Goal: Download file/media

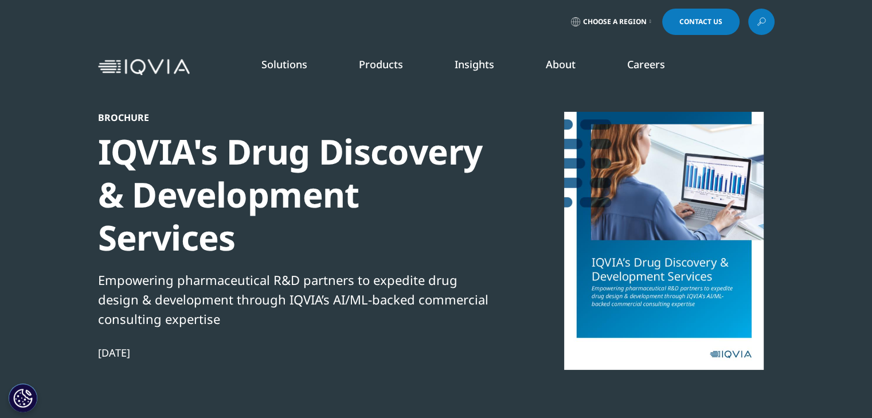
click at [170, 68] on img at bounding box center [144, 67] width 92 height 17
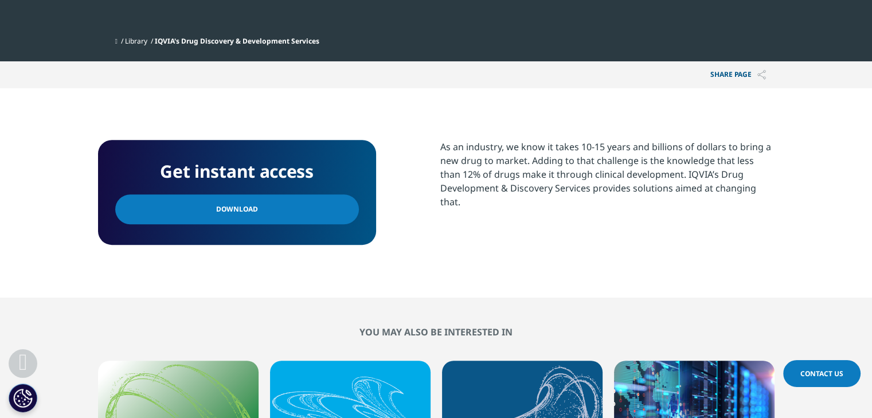
scroll to position [432, 0]
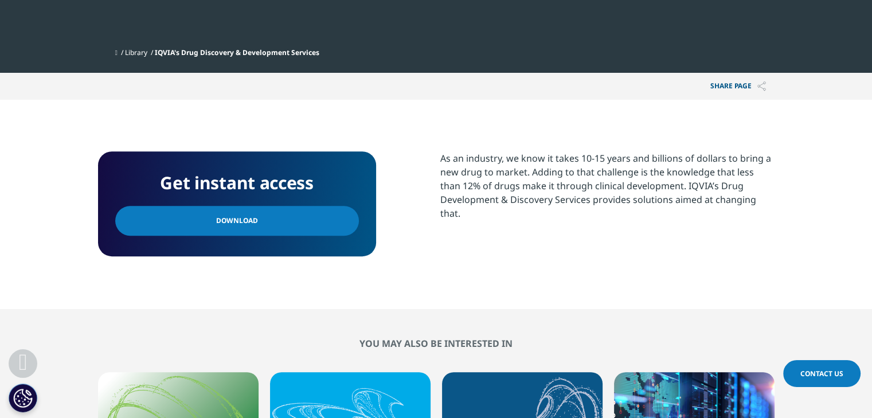
click at [278, 220] on link "Download" at bounding box center [237, 221] width 244 height 30
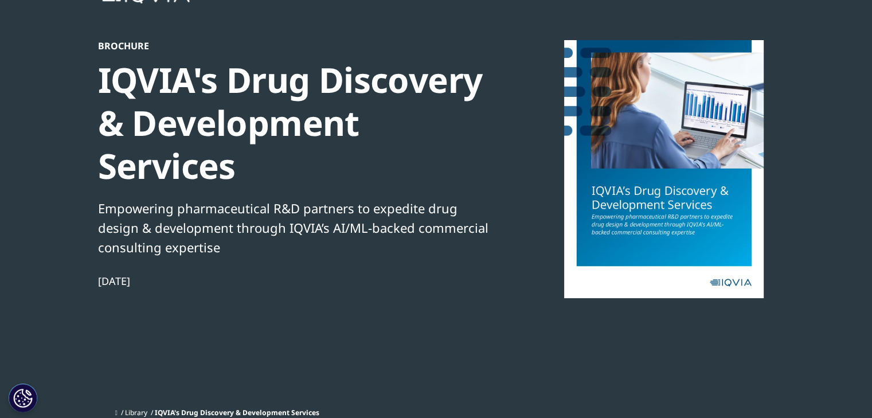
scroll to position [0, 0]
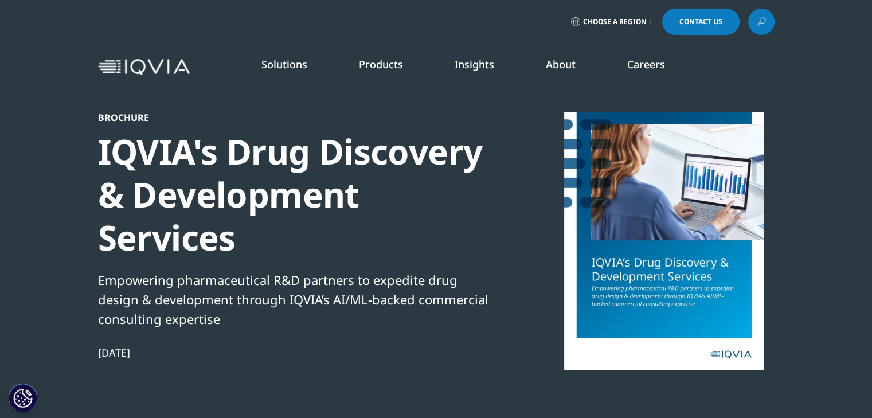
click at [272, 214] on link "Emerging Biopharma" at bounding box center [333, 210] width 205 height 13
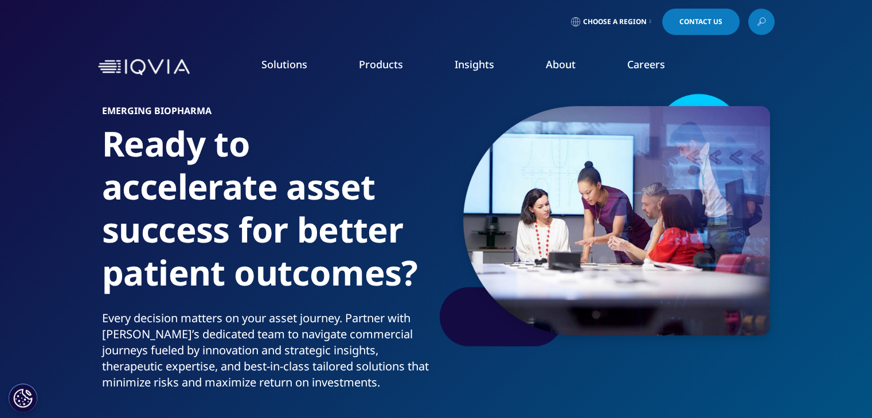
click at [274, 275] on link "Pharmaceutical Manufacturers" at bounding box center [333, 276] width 205 height 13
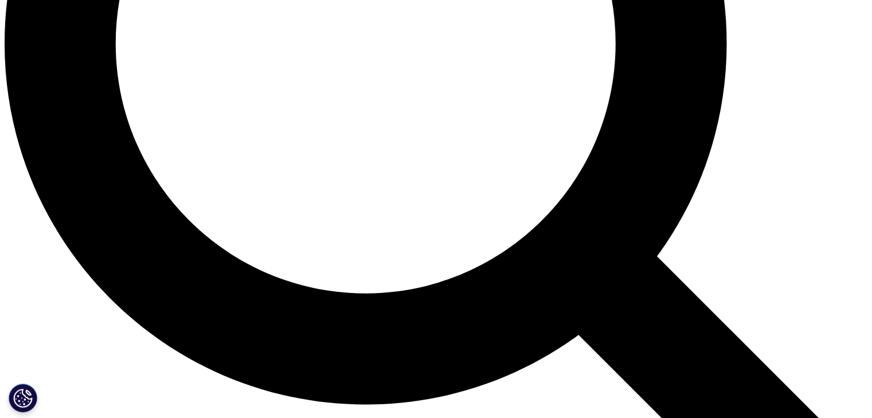
scroll to position [1237, 0]
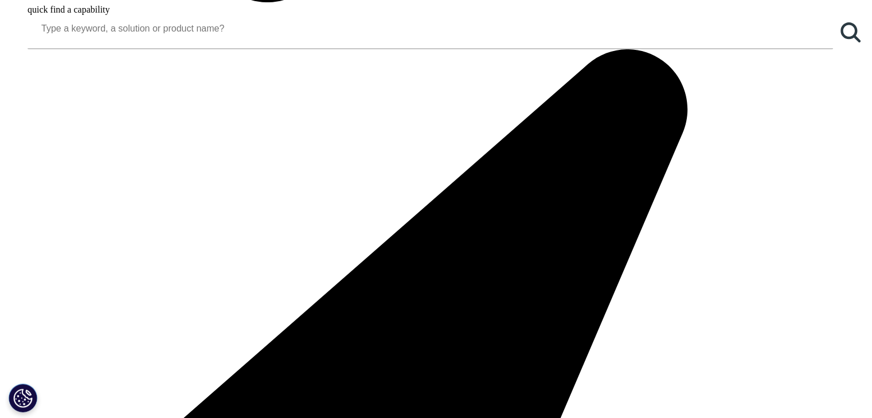
drag, startPoint x: 879, startPoint y: 64, endPoint x: 880, endPoint y: 270, distance: 206.5
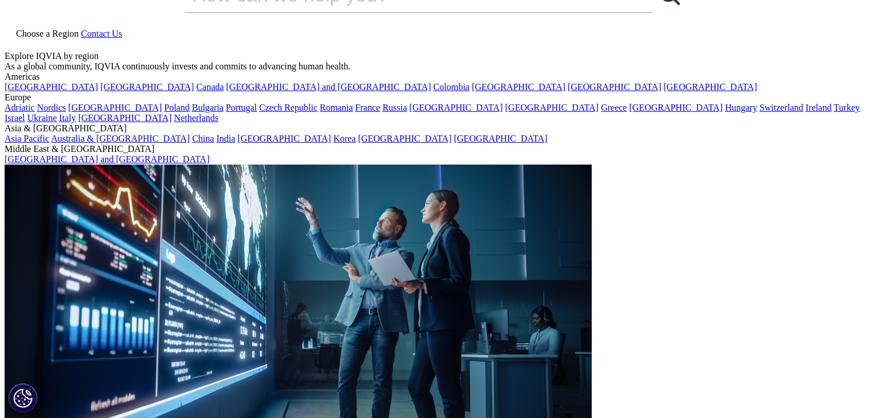
scroll to position [0, 0]
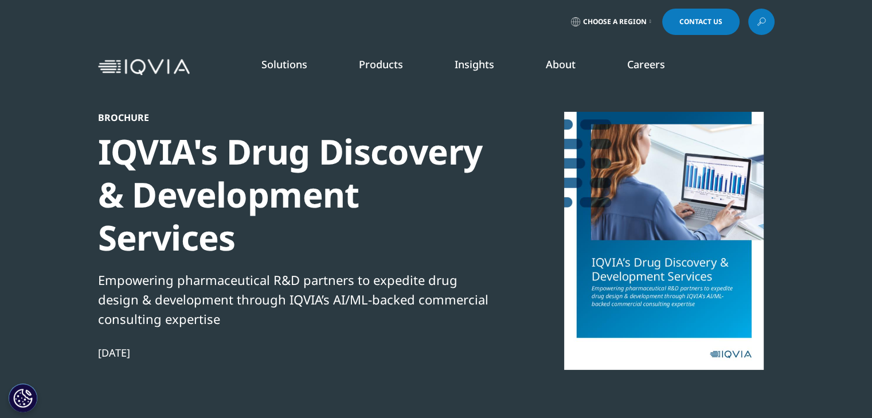
scroll to position [104, 677]
click at [353, 201] on div "IQVIA's Drug Discovery & Development Services" at bounding box center [294, 194] width 393 height 129
click at [299, 249] on div "IQVIA's Drug Discovery & Development Services" at bounding box center [294, 194] width 393 height 129
click at [636, 289] on div at bounding box center [664, 241] width 221 height 258
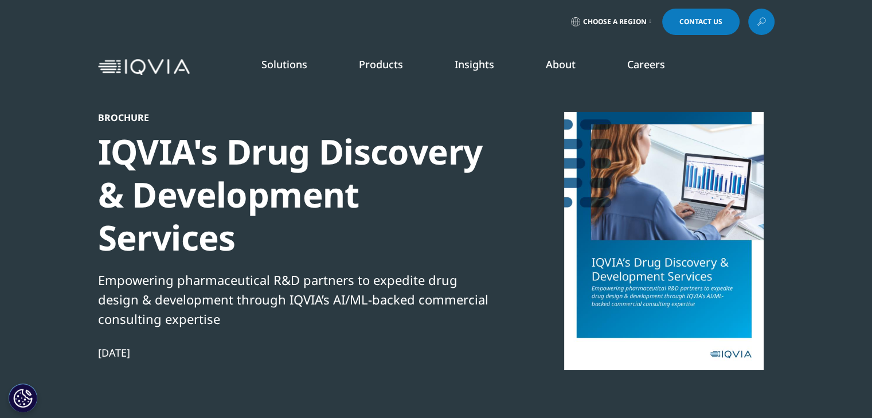
click at [636, 289] on div at bounding box center [664, 241] width 221 height 258
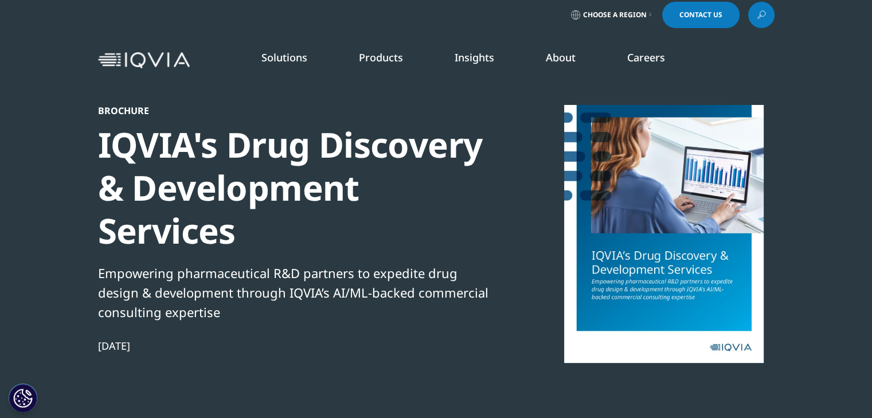
scroll to position [5, 0]
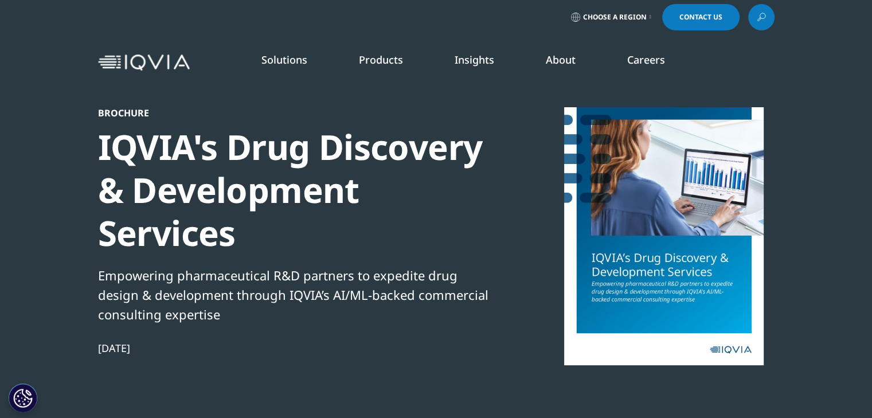
click at [517, 339] on link "Research & Development Overview" at bounding box center [549, 340] width 174 height 30
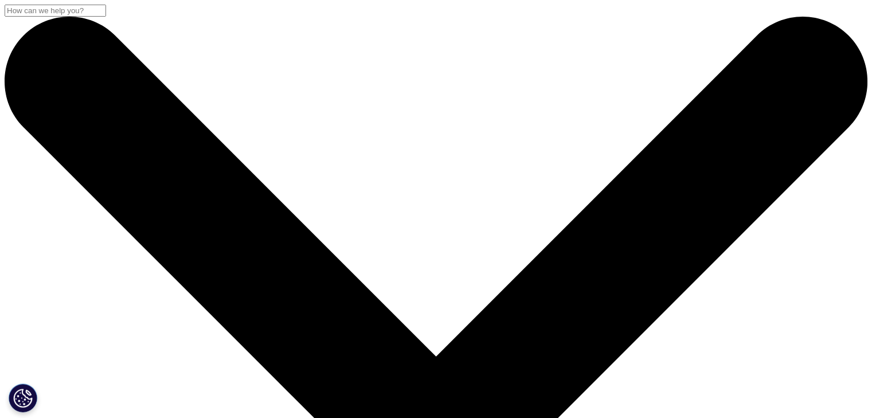
drag, startPoint x: 872, startPoint y: 29, endPoint x: 858, endPoint y: -34, distance: 65.3
